Goal: Complete application form

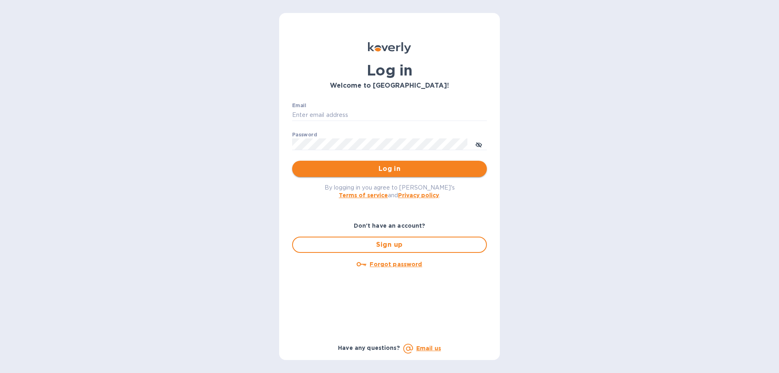
type input "[EMAIL_ADDRESS][DOMAIN_NAME]"
click at [381, 169] on span "Log in" at bounding box center [390, 169] width 182 height 10
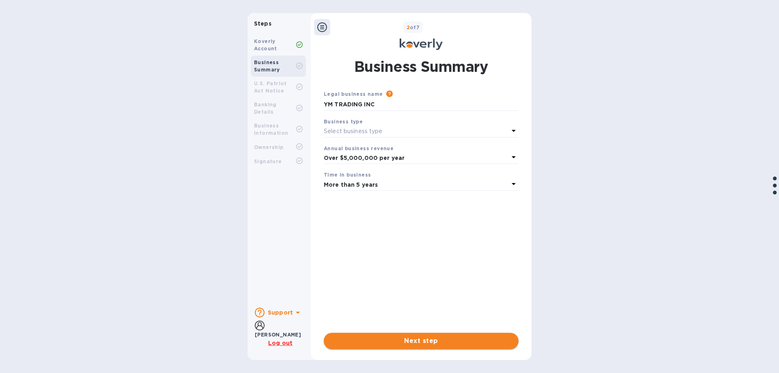
click at [421, 344] on span "Next step" at bounding box center [421, 341] width 182 height 10
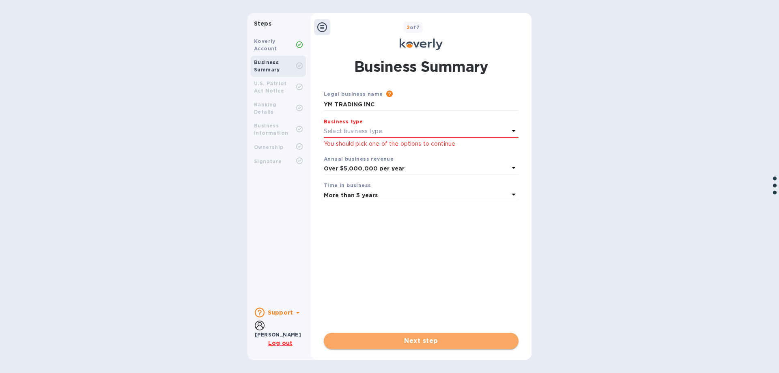
click at [419, 339] on span "Next step" at bounding box center [421, 341] width 182 height 10
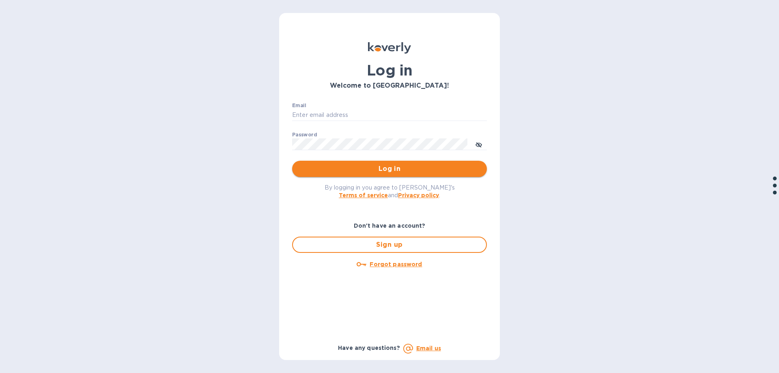
type input "[EMAIL_ADDRESS][DOMAIN_NAME]"
click at [365, 168] on span "Log in" at bounding box center [390, 169] width 182 height 10
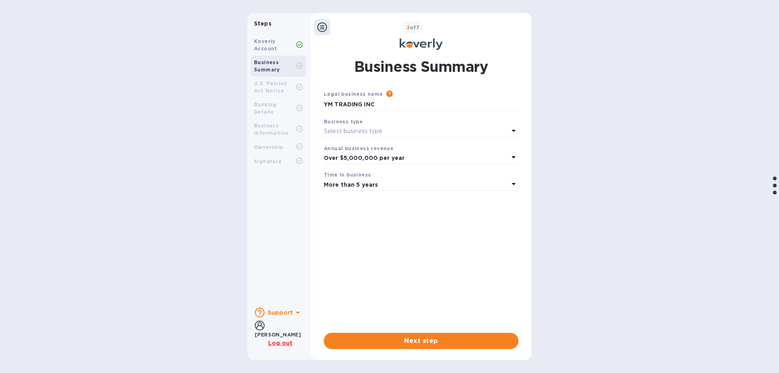
click at [274, 343] on u "Log out" at bounding box center [280, 342] width 24 height 6
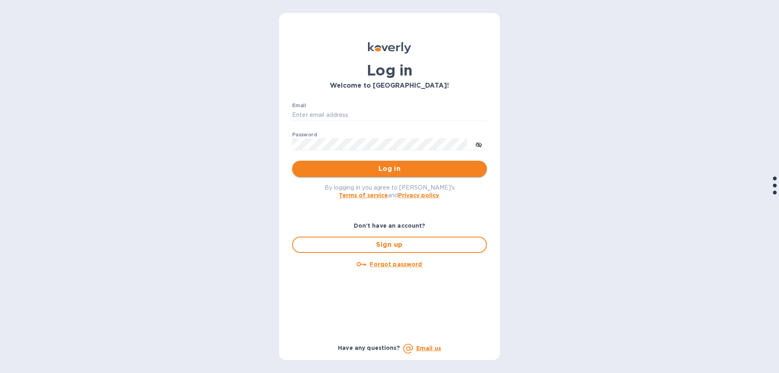
type input "[EMAIL_ADDRESS][DOMAIN_NAME]"
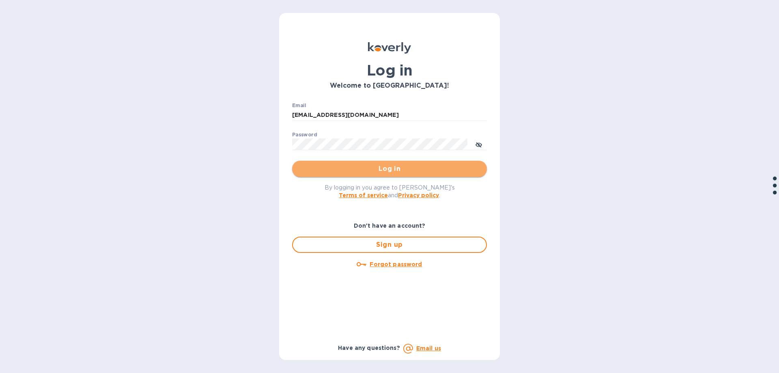
click at [381, 167] on span "Log in" at bounding box center [390, 169] width 182 height 10
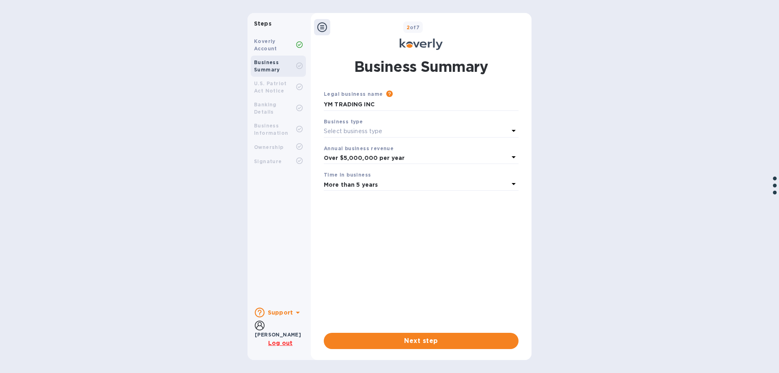
click at [391, 125] on div "Business type" at bounding box center [421, 121] width 195 height 9
click at [513, 126] on icon at bounding box center [514, 131] width 10 height 10
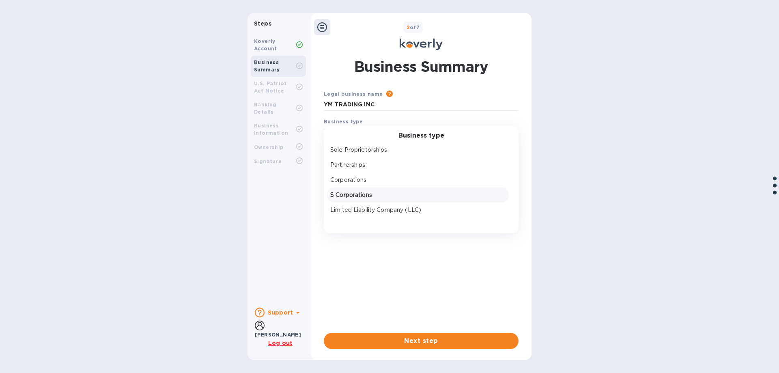
click at [363, 196] on p "S Corporations" at bounding box center [417, 195] width 175 height 9
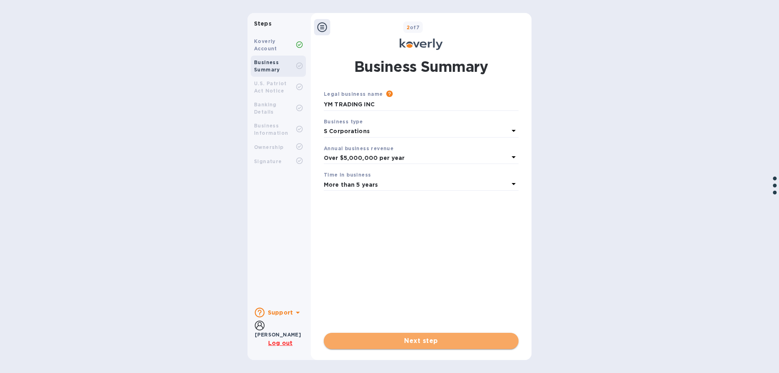
click at [425, 346] on button "Next step" at bounding box center [421, 341] width 195 height 16
click at [293, 313] on icon at bounding box center [298, 312] width 10 height 10
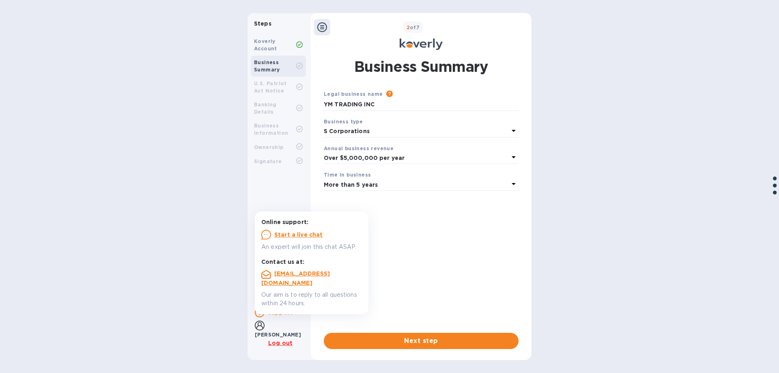
click at [180, 266] on div "Steps Koverly Account Business Summary U.S. Patriot Act Notice Banking Details …" at bounding box center [389, 186] width 779 height 347
click at [202, 263] on div "Steps Koverly Account Business Summary U.S. Patriot Act Notice Banking Details …" at bounding box center [389, 186] width 779 height 347
click at [433, 340] on span "Next step" at bounding box center [421, 341] width 182 height 10
click at [576, 282] on div "Steps Koverly Account Business Summary U.S. Patriot Act Notice Banking Details …" at bounding box center [389, 186] width 779 height 347
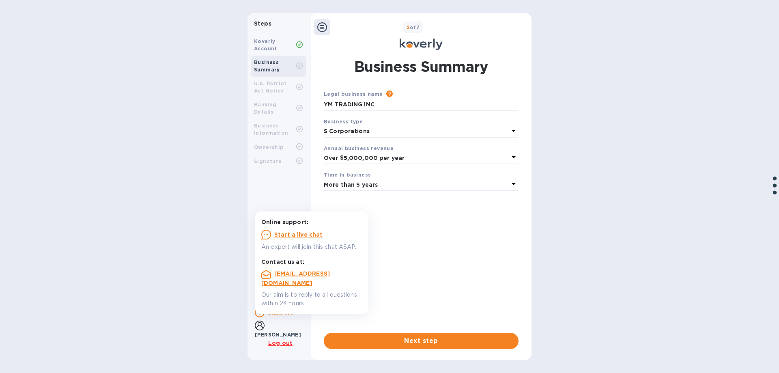
click at [322, 25] on icon at bounding box center [322, 27] width 10 height 10
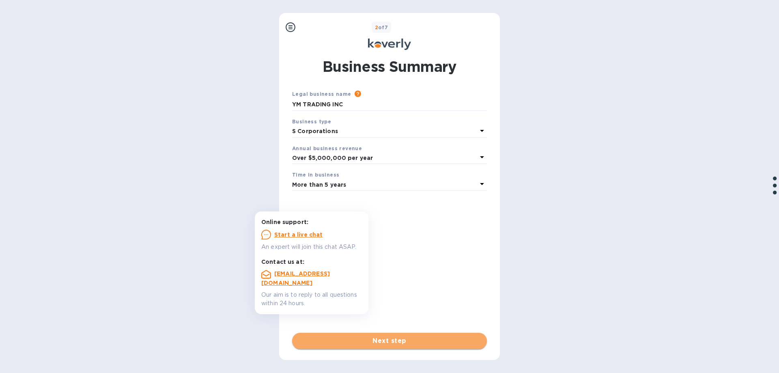
click at [396, 339] on span "Next step" at bounding box center [390, 341] width 182 height 10
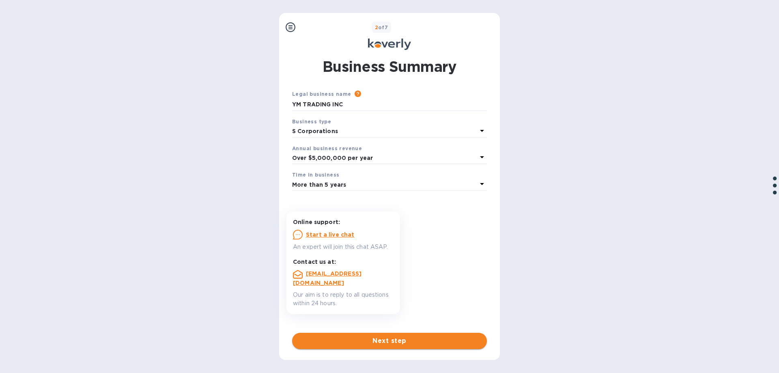
click at [396, 339] on span "Next step" at bounding box center [390, 341] width 182 height 10
click at [323, 105] on input "YM TRADING INC" at bounding box center [389, 105] width 195 height 12
click at [334, 236] on u "Start a live chat" at bounding box center [330, 234] width 49 height 6
